Goal: Task Accomplishment & Management: Complete application form

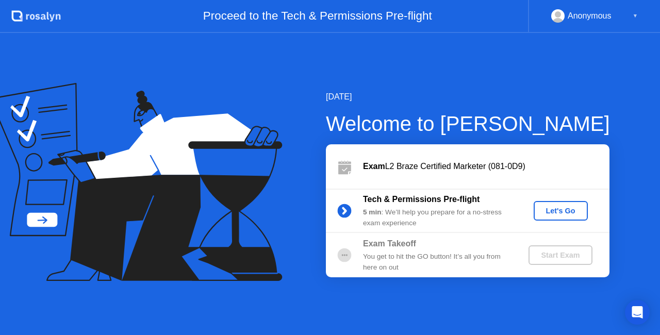
click at [554, 212] on div "Let's Go" at bounding box center [561, 211] width 46 height 8
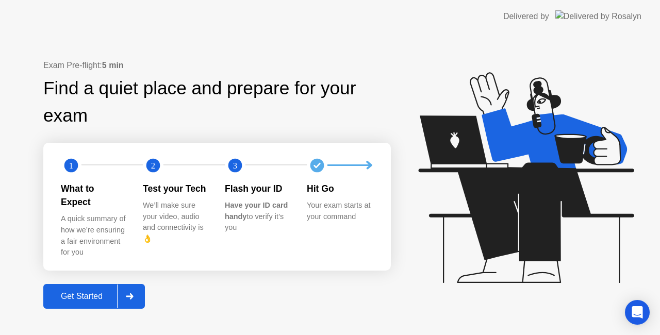
click at [99, 292] on div "Get Started" at bounding box center [81, 296] width 71 height 9
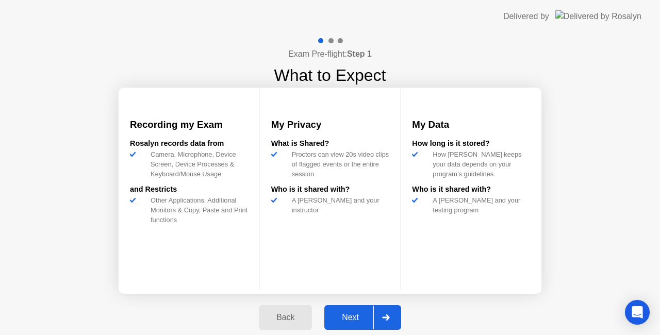
click at [347, 315] on div "Next" at bounding box center [351, 317] width 46 height 9
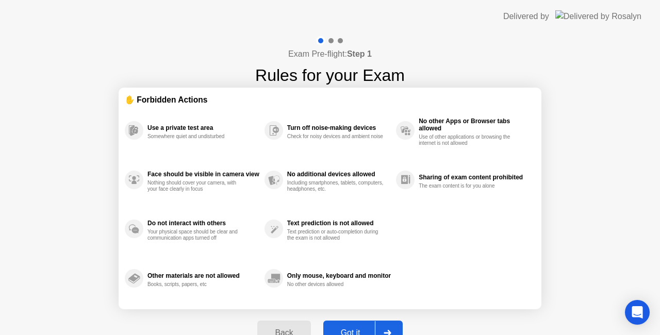
click at [351, 324] on button "Got it" at bounding box center [363, 333] width 79 height 25
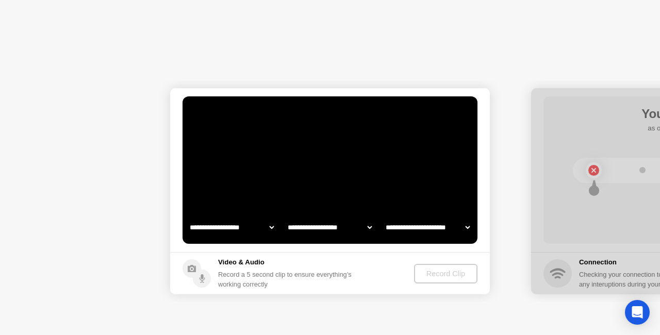
select select "**********"
select select "*******"
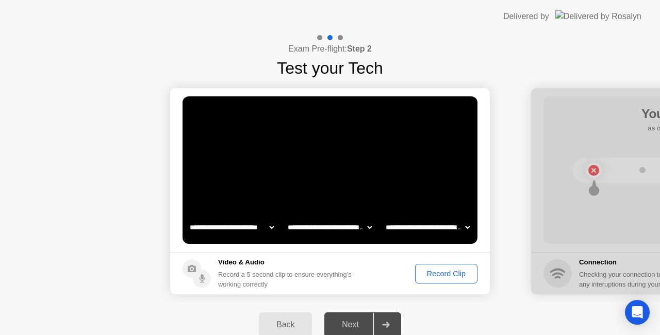
click at [444, 278] on div "Record Clip" at bounding box center [446, 274] width 55 height 8
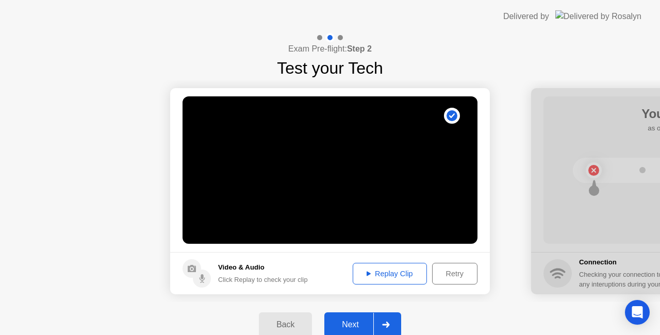
click at [413, 275] on div "Replay Clip" at bounding box center [390, 274] width 67 height 8
click at [360, 321] on div "Next" at bounding box center [351, 324] width 46 height 9
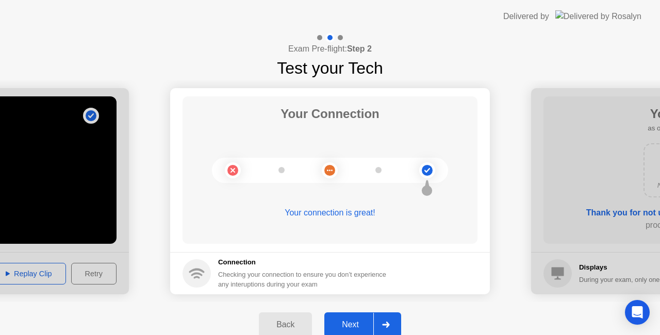
click at [359, 318] on button "Next" at bounding box center [363, 325] width 77 height 25
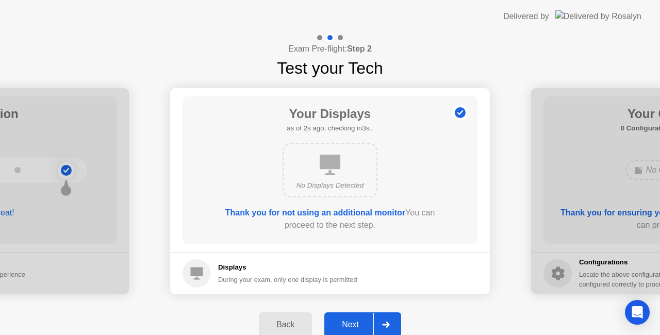
click at [359, 325] on div "Next" at bounding box center [351, 324] width 46 height 9
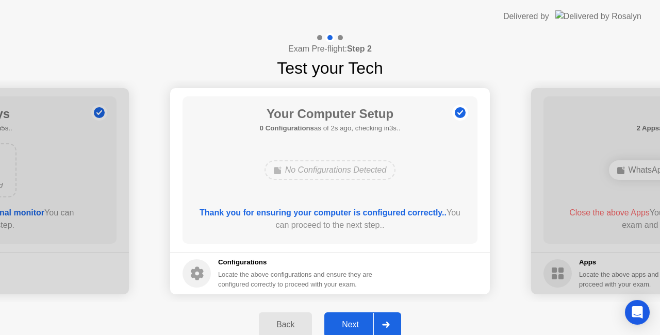
click at [343, 320] on div "Next" at bounding box center [351, 324] width 46 height 9
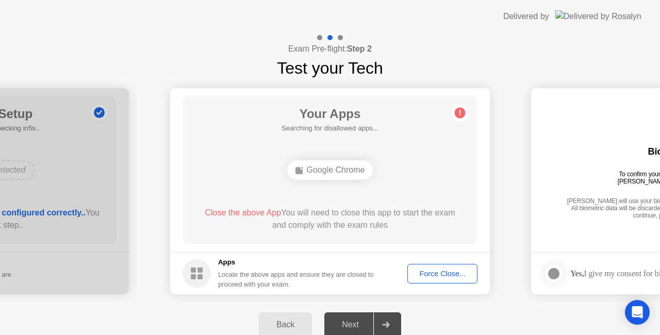
click at [320, 171] on div "Google Chrome" at bounding box center [330, 170] width 86 height 20
click at [426, 270] on div "Force Close..." at bounding box center [442, 274] width 63 height 8
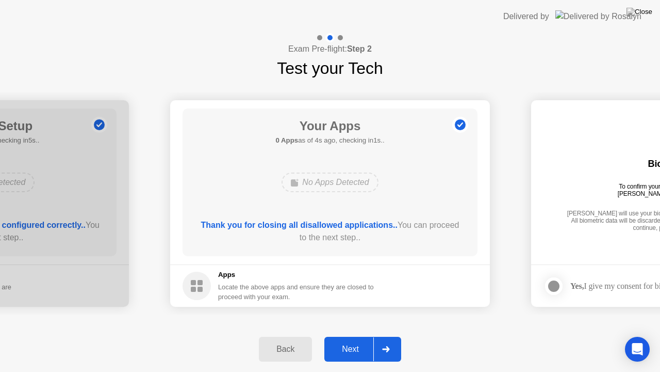
click at [349, 335] on div "Next" at bounding box center [351, 348] width 46 height 9
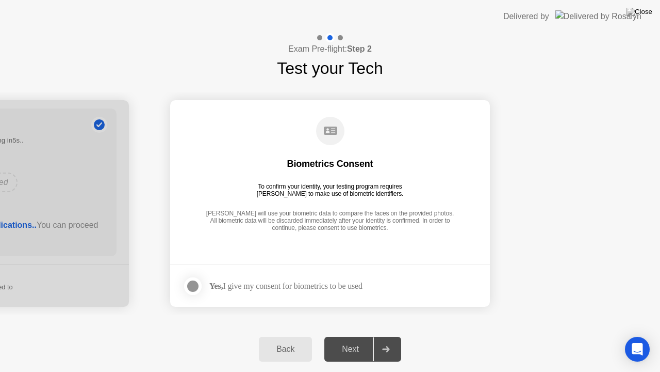
click at [205, 281] on label at bounding box center [196, 286] width 27 height 21
click at [356, 335] on div "Next" at bounding box center [351, 348] width 46 height 9
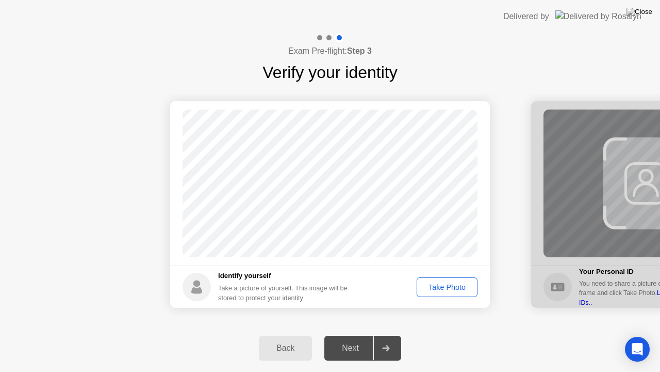
click at [440, 289] on div "Take Photo" at bounding box center [448, 287] width 54 height 8
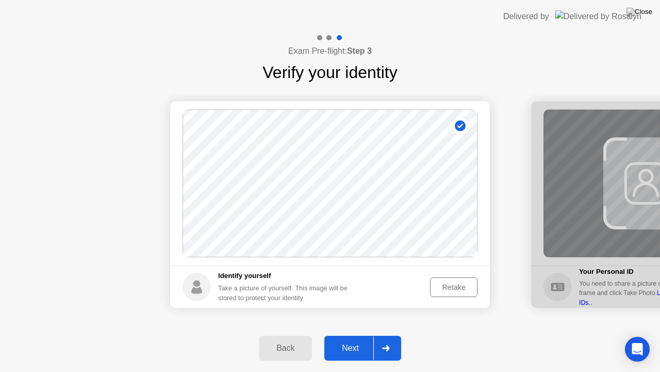
click at [350, 335] on button "Next" at bounding box center [363, 347] width 77 height 25
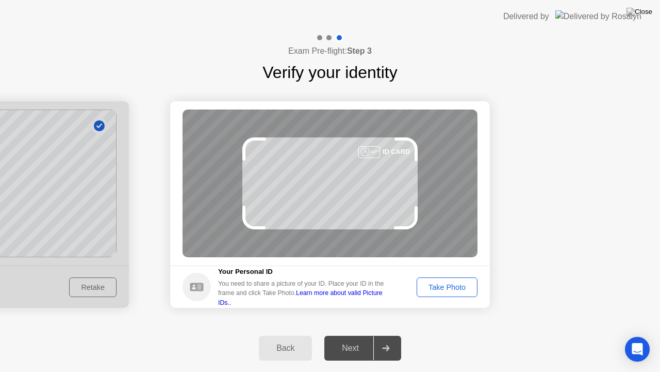
click at [453, 291] on div "Take Photo" at bounding box center [448, 287] width 54 height 8
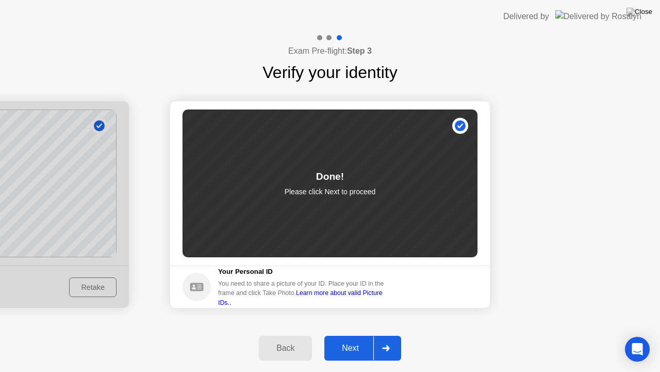
click at [350, 335] on div "Next" at bounding box center [351, 347] width 46 height 9
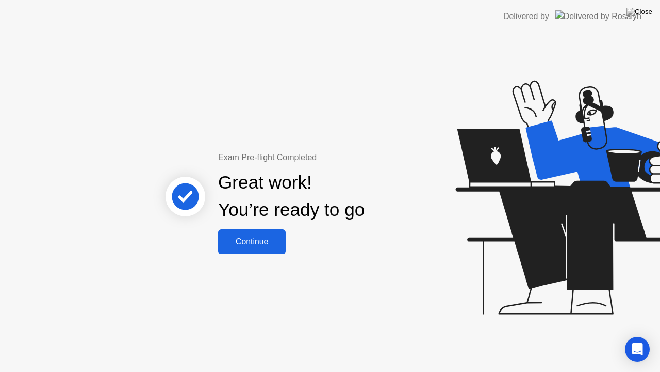
click at [255, 237] on div "Continue" at bounding box center [251, 241] width 61 height 9
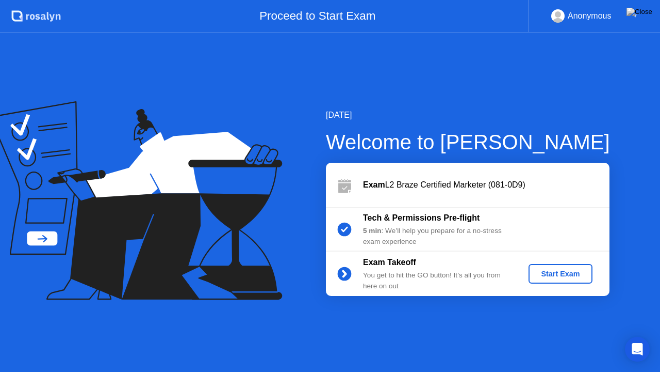
click at [543, 269] on div "Start Exam" at bounding box center [560, 273] width 55 height 8
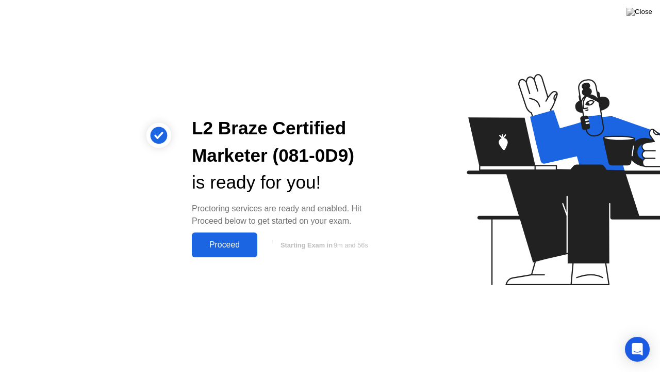
click at [244, 244] on div "Proceed" at bounding box center [224, 244] width 59 height 9
